Goal: Information Seeking & Learning: Find specific fact

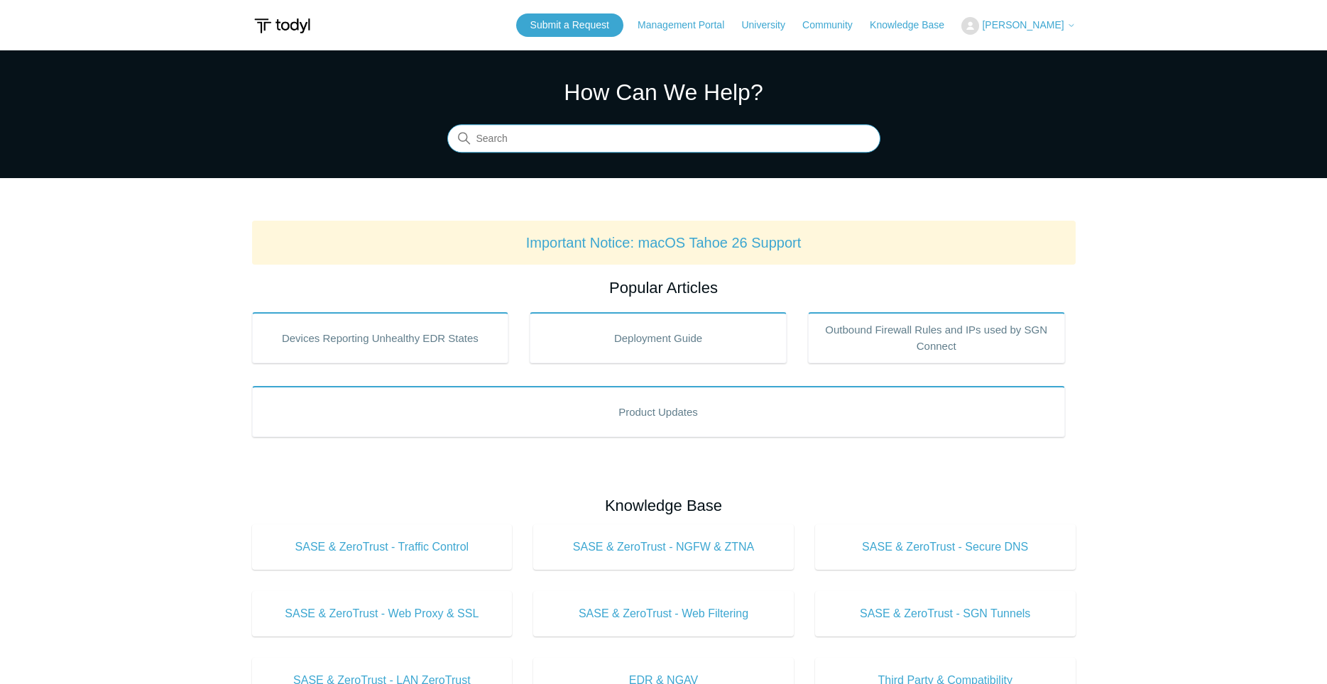
click at [662, 144] on input "Search" at bounding box center [663, 139] width 433 height 28
type input "code 104"
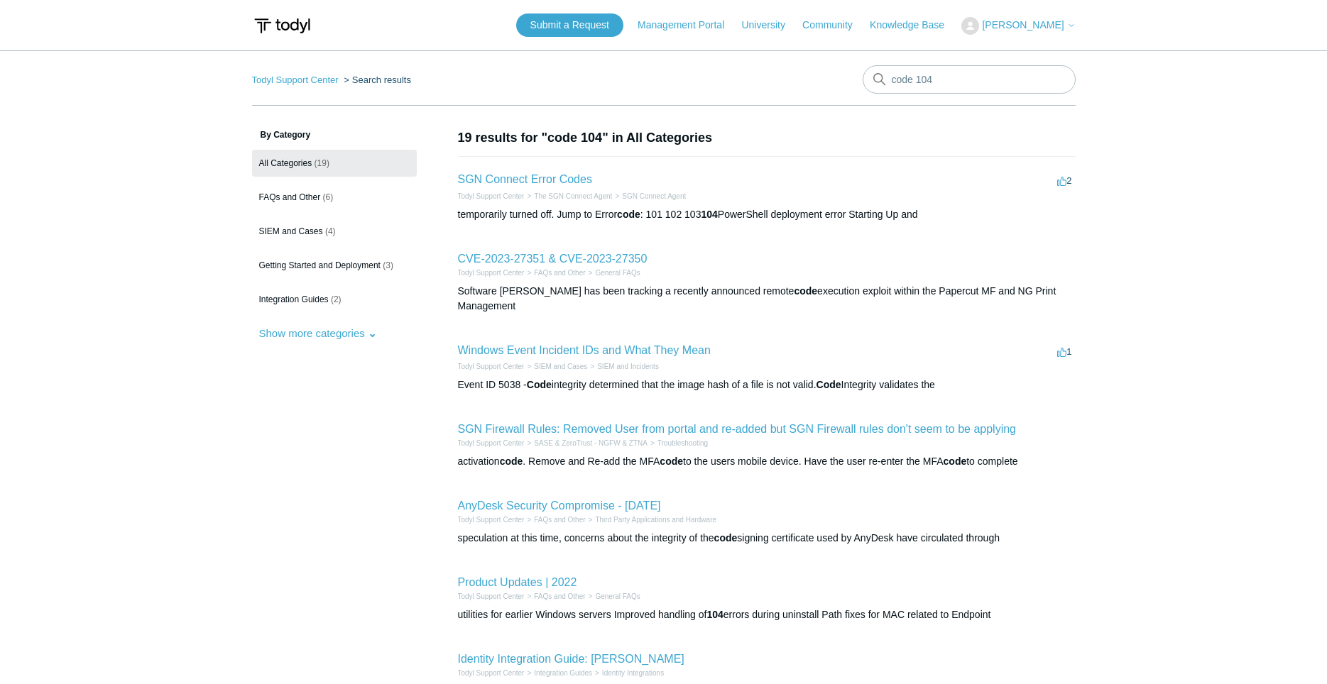
click at [568, 169] on li "SGN Connect Error Codes 2 votes 2 Todyl Support Center The SGN Connect Agent SG…" at bounding box center [767, 196] width 618 height 80
click at [560, 180] on link "SGN Connect Error Codes" at bounding box center [525, 179] width 134 height 12
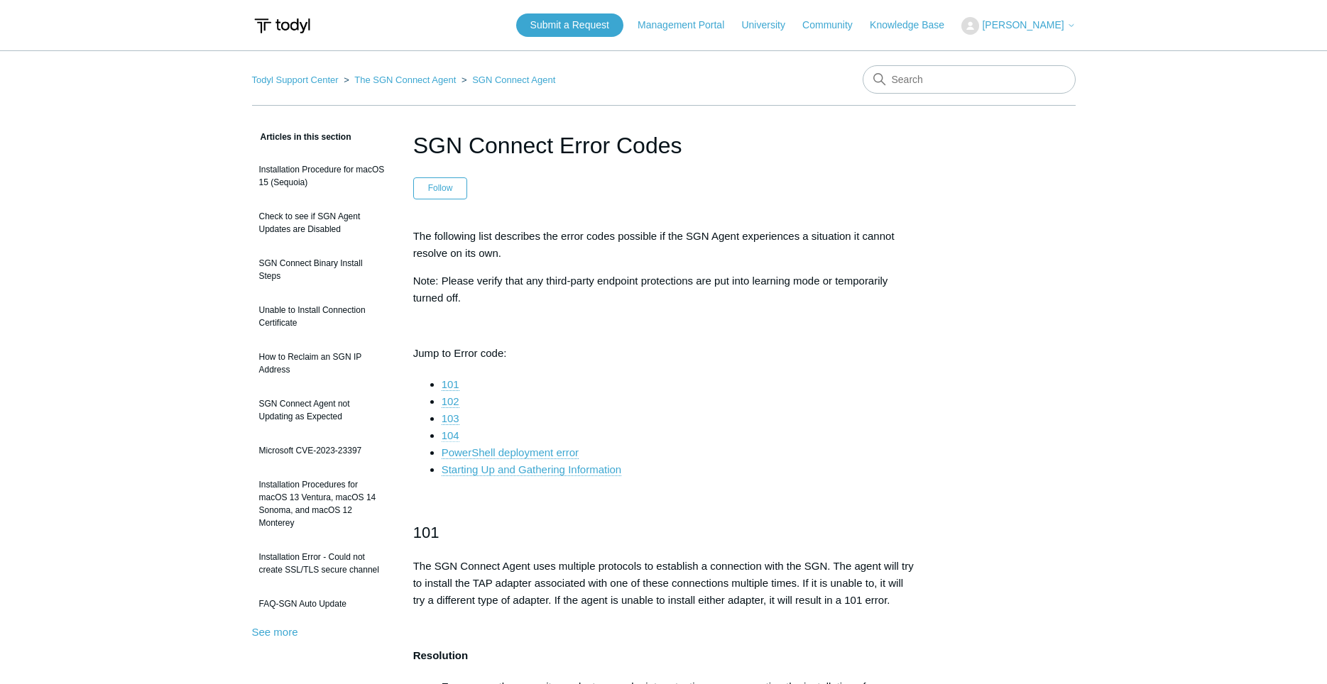
click at [456, 435] on link "104" at bounding box center [451, 436] width 18 height 13
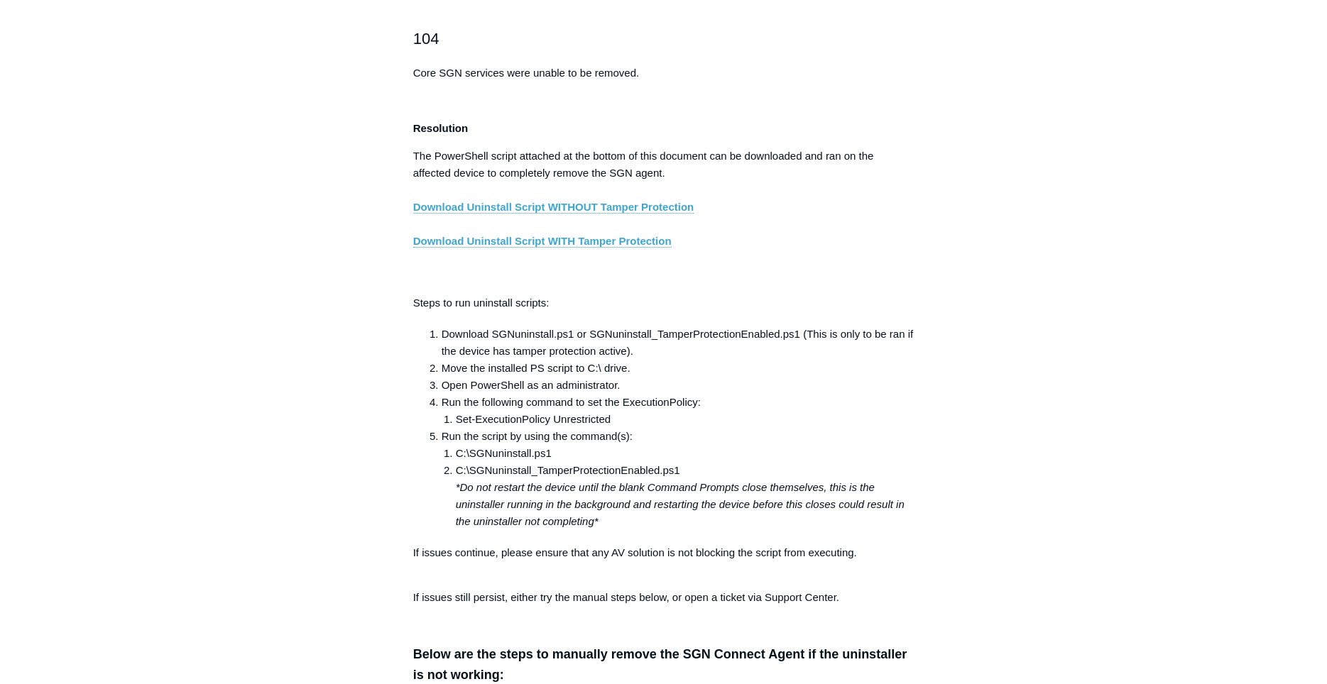
scroll to position [2350, 0]
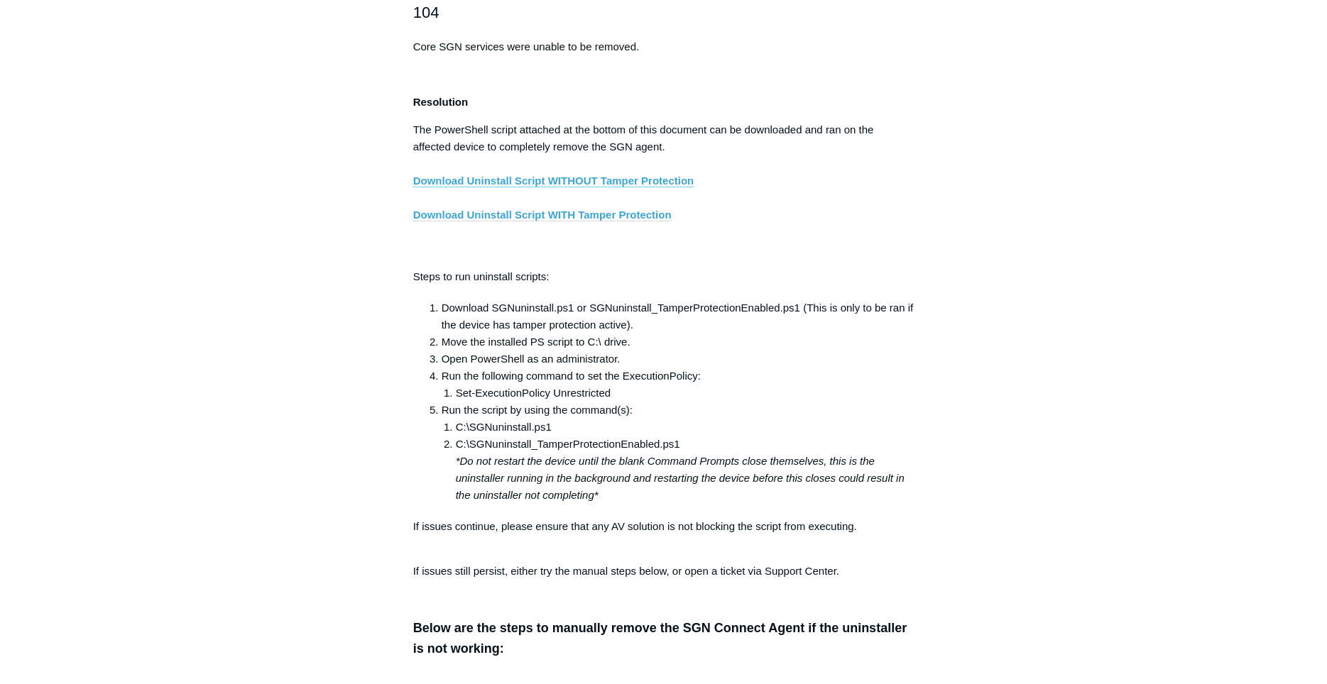
click at [606, 217] on link "Download Uninstall Script WITH Tamper Protection" at bounding box center [542, 215] width 258 height 13
click at [640, 179] on link "Download Uninstall Script WITHOUT Tamper Protection" at bounding box center [553, 181] width 281 height 13
